Goal: Task Accomplishment & Management: Use online tool/utility

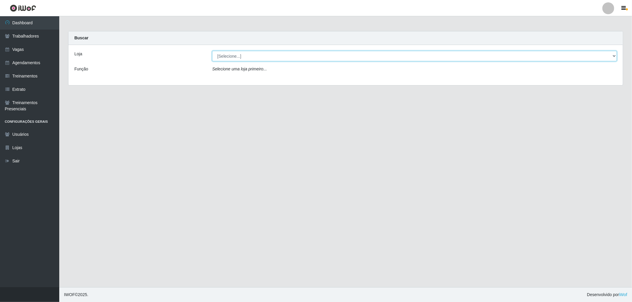
click at [446, 57] on select "[Selecione...] The Pow Pizzaria Delivery - [GEOGRAPHIC_DATA]" at bounding box center [414, 56] width 405 height 10
select select "322"
click at [212, 51] on select "[Selecione...] The Pow Pizzaria Delivery - [GEOGRAPHIC_DATA]" at bounding box center [414, 56] width 405 height 10
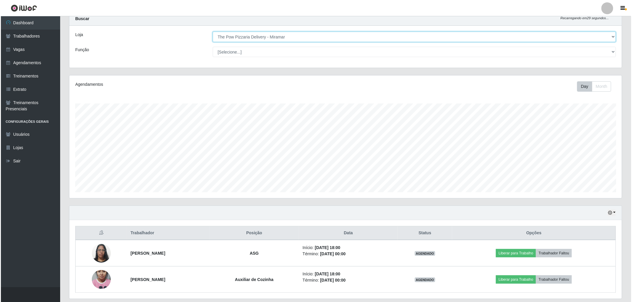
scroll to position [39, 0]
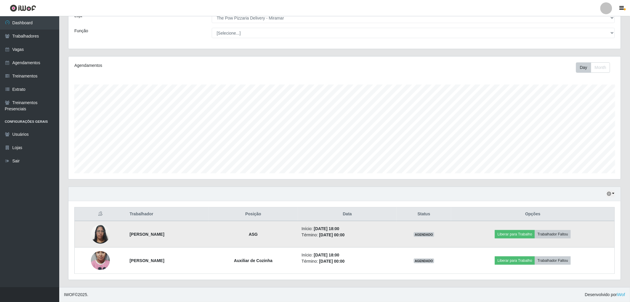
click at [96, 236] on img at bounding box center [100, 234] width 19 height 25
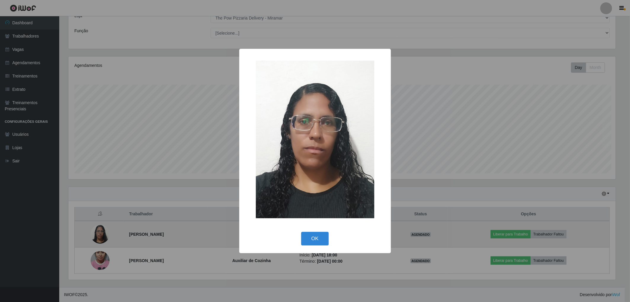
scroll to position [123, 549]
click at [96, 236] on div "× OK Cancel" at bounding box center [316, 151] width 632 height 302
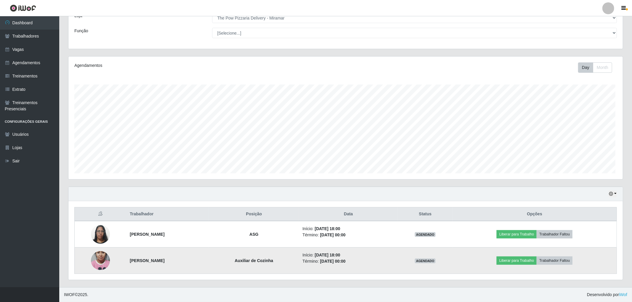
scroll to position [123, 553]
click at [97, 262] on img at bounding box center [100, 261] width 19 height 34
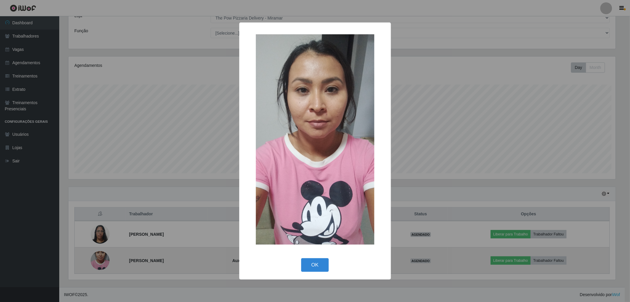
scroll to position [123, 549]
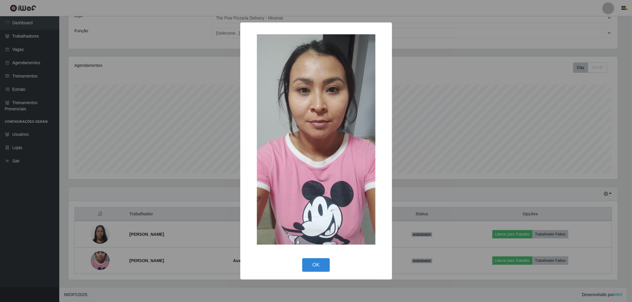
click at [492, 231] on div "× OK Cancel" at bounding box center [316, 151] width 632 height 302
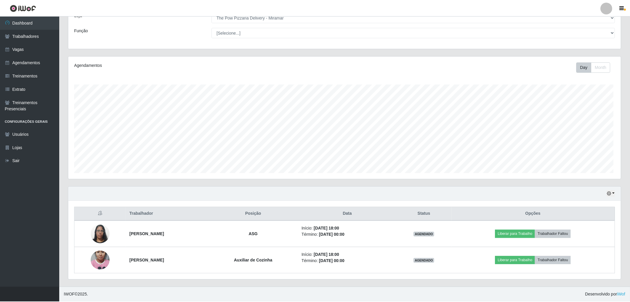
scroll to position [123, 553]
